Goal: Communication & Community: Answer question/provide support

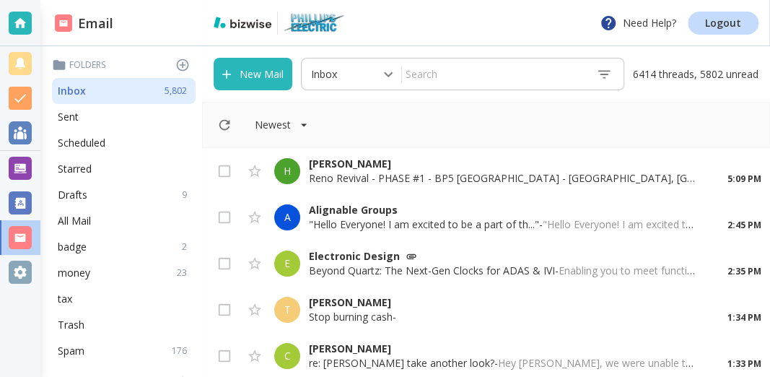
click at [441, 74] on input "text" at bounding box center [493, 73] width 183 height 25
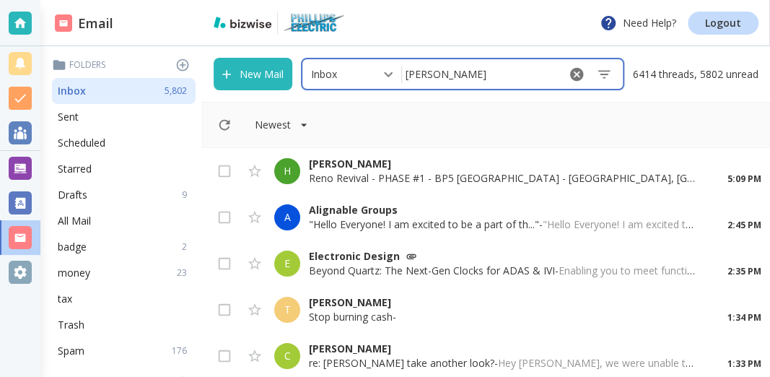
type input "[PERSON_NAME]"
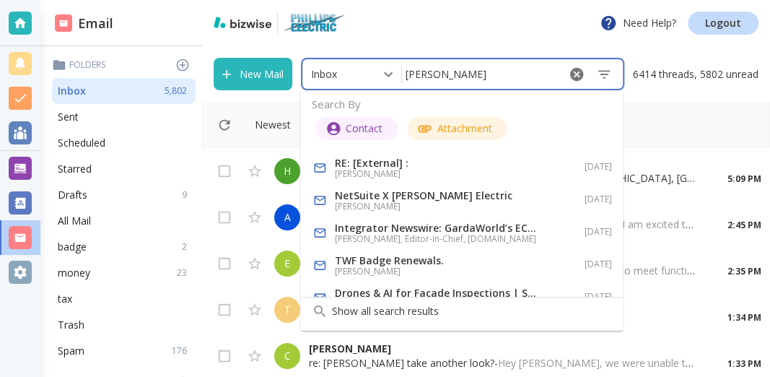
click at [382, 170] on h6 "[PERSON_NAME]" at bounding box center [436, 174] width 202 height 12
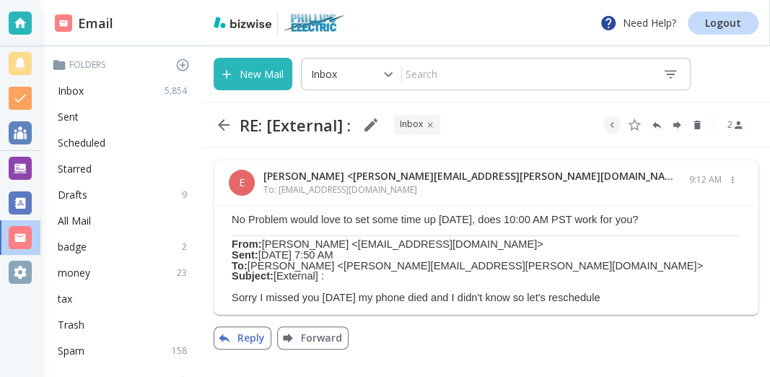
click at [245, 341] on button "Reply" at bounding box center [243, 337] width 58 height 23
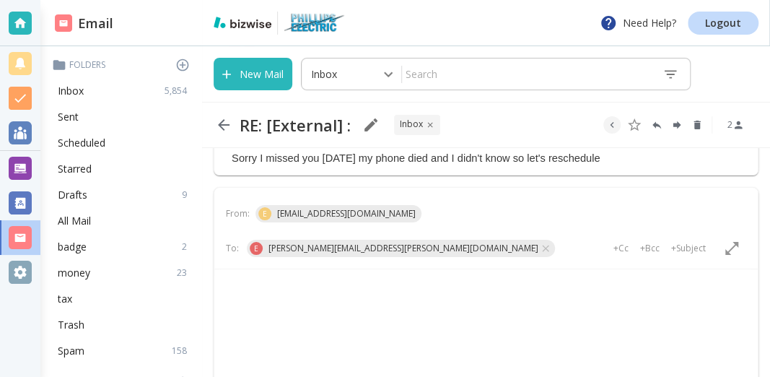
scroll to position [209, 0]
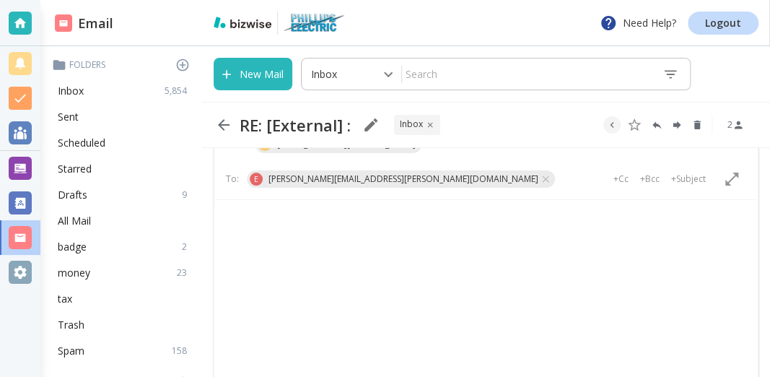
click at [242, 225] on p "Rich Text Area. Press ALT-0 for help." at bounding box center [486, 225] width 519 height 16
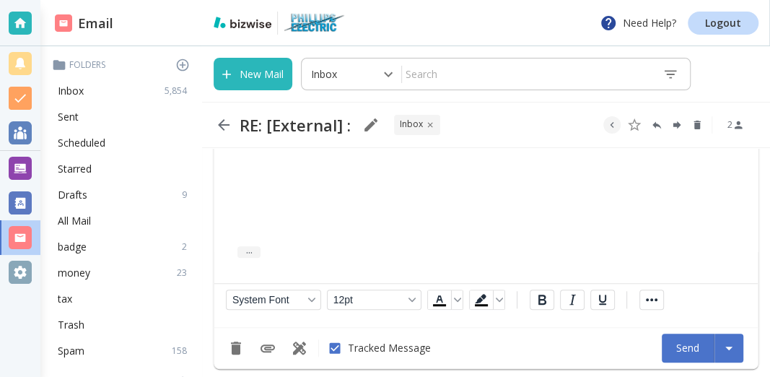
scroll to position [460, 0]
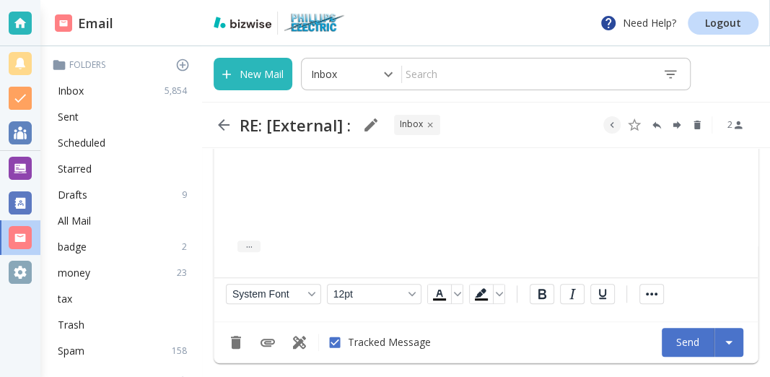
click at [662, 339] on button "Send" at bounding box center [688, 342] width 53 height 29
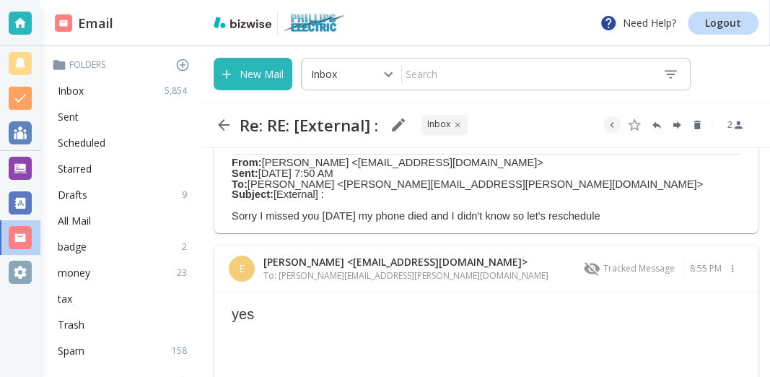
scroll to position [0, 0]
